Goal: Transaction & Acquisition: Book appointment/travel/reservation

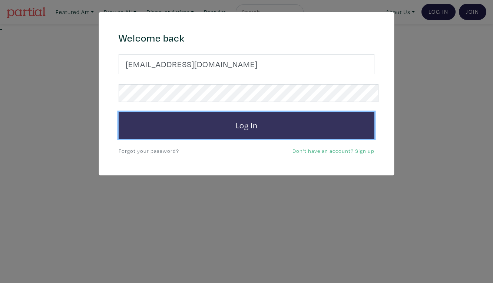
click at [257, 112] on button "Log In" at bounding box center [247, 125] width 256 height 27
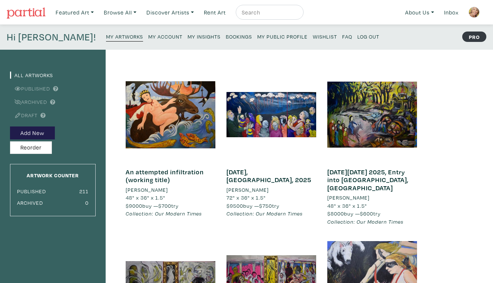
click at [257, 33] on small "My Public Profile" at bounding box center [282, 36] width 50 height 7
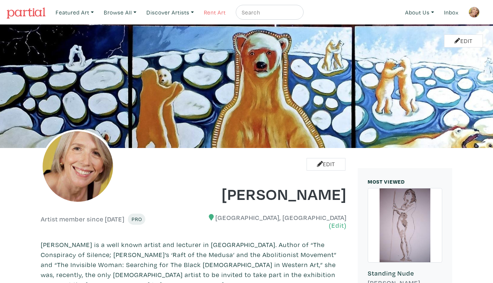
click at [202, 11] on link "Rent Art" at bounding box center [215, 12] width 29 height 15
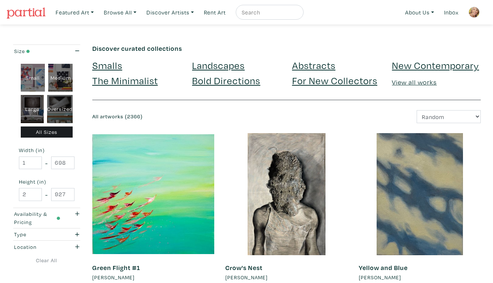
click at [65, 97] on div "Oversized" at bounding box center [60, 109] width 26 height 28
type input "48"
type input "400"
type input "48"
type input "121"
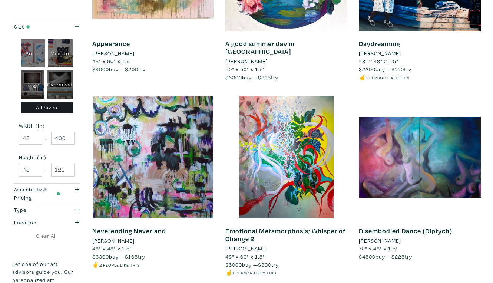
scroll to position [1352, 0]
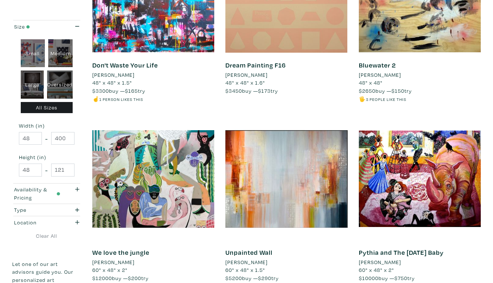
scroll to position [1326, 0]
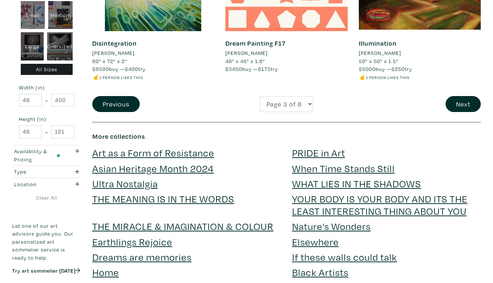
scroll to position [1528, 0]
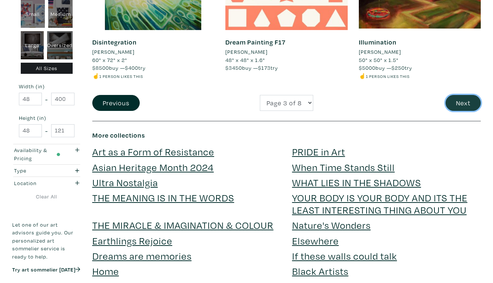
click at [466, 95] on button "Next" at bounding box center [463, 103] width 35 height 16
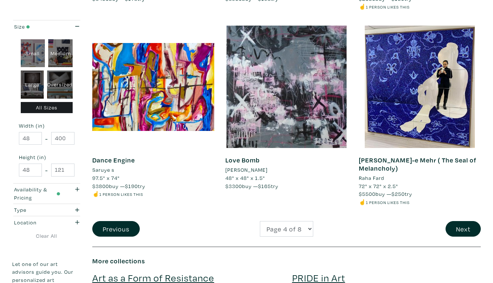
scroll to position [1461, 0]
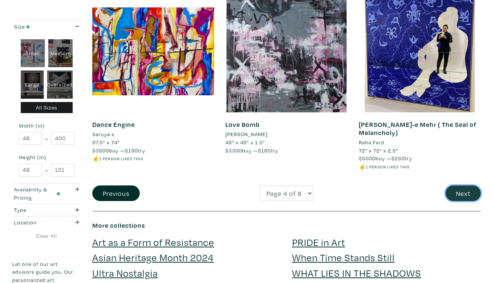
click at [466, 185] on button "Next" at bounding box center [463, 193] width 35 height 16
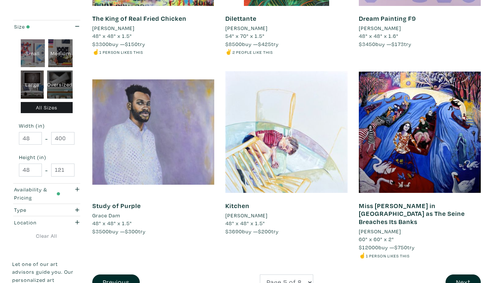
scroll to position [1358, 0]
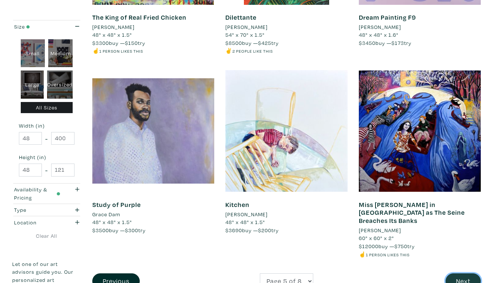
click at [463, 273] on button "Next" at bounding box center [463, 281] width 35 height 16
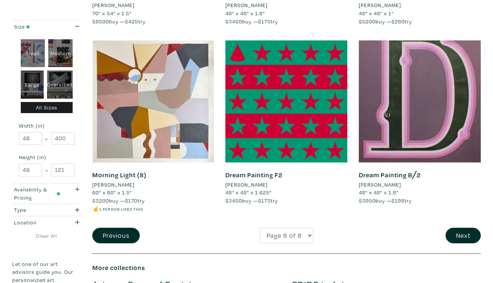
scroll to position [1406, 0]
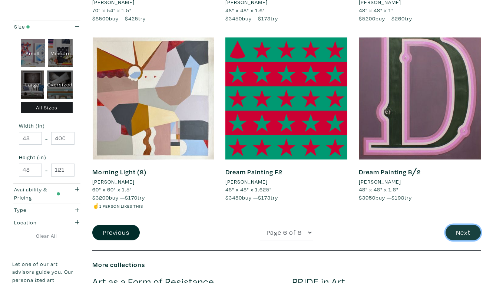
click at [465, 225] on button "Next" at bounding box center [463, 233] width 35 height 16
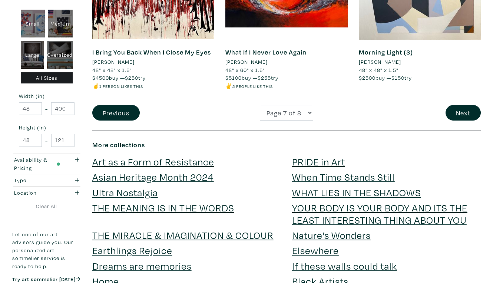
scroll to position [1544, 0]
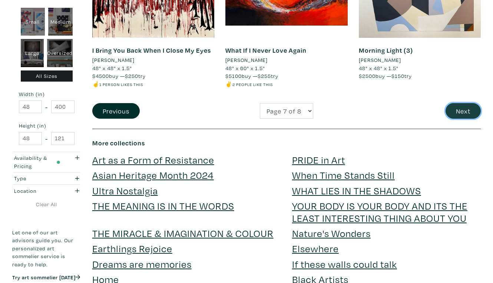
click at [467, 103] on button "Next" at bounding box center [463, 111] width 35 height 16
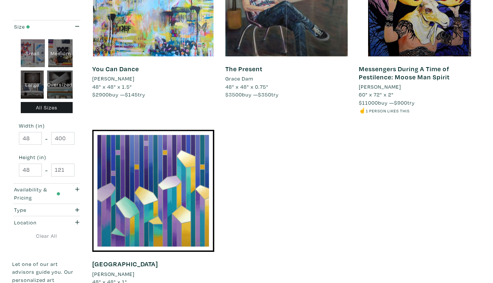
scroll to position [388, 0]
